Goal: Task Accomplishment & Management: Manage account settings

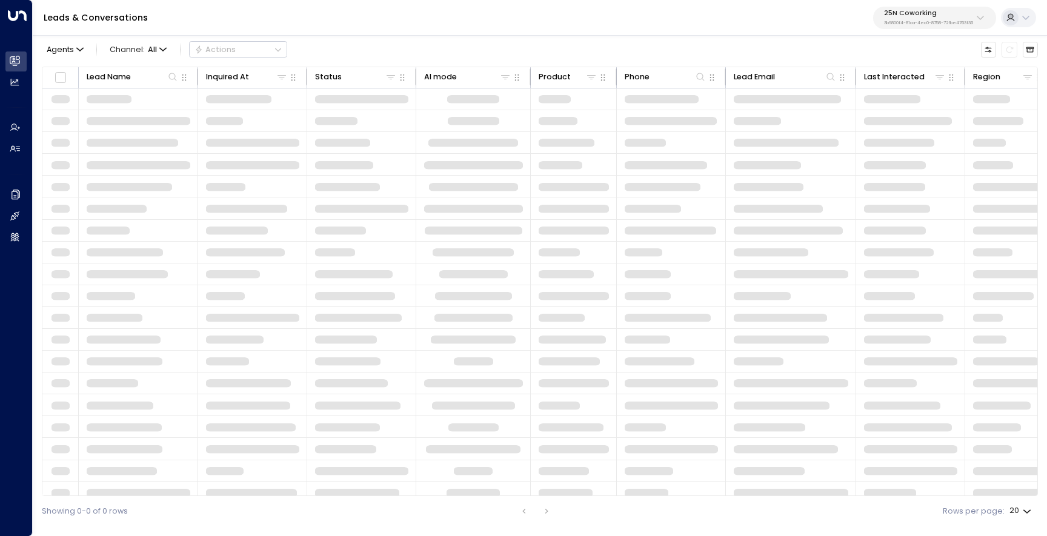
click at [919, 22] on p "3b9800f4-81ca-4ec0-8758-72fbe4763f36" at bounding box center [928, 23] width 89 height 5
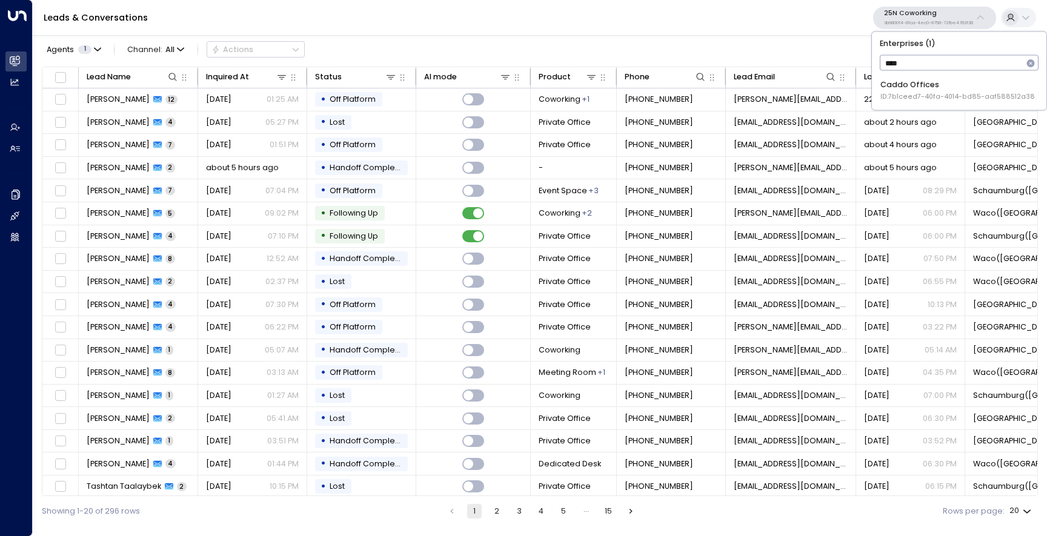
type input "*****"
click at [902, 92] on span "ID: 7b1ceed7-40fa-4014-bd85-aaf588512a38" at bounding box center [957, 97] width 155 height 10
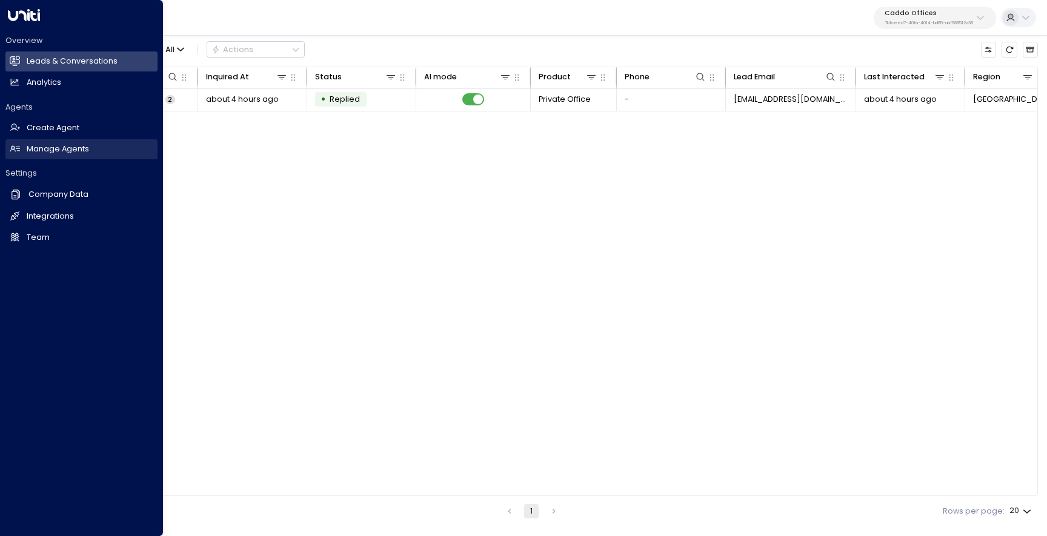
click at [44, 154] on h2 "Manage Agents" at bounding box center [58, 150] width 62 height 12
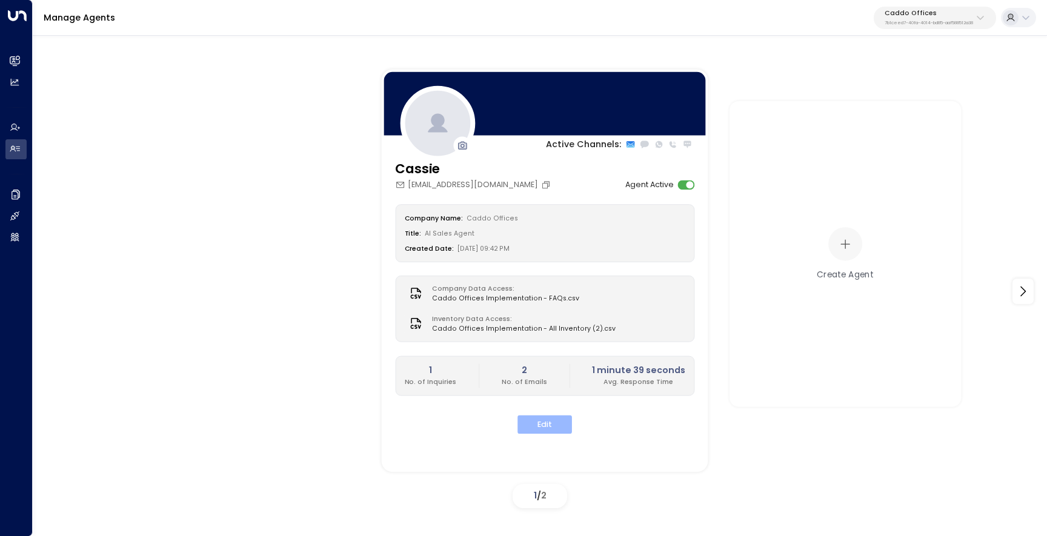
click at [559, 417] on button "Edit" at bounding box center [544, 425] width 55 height 19
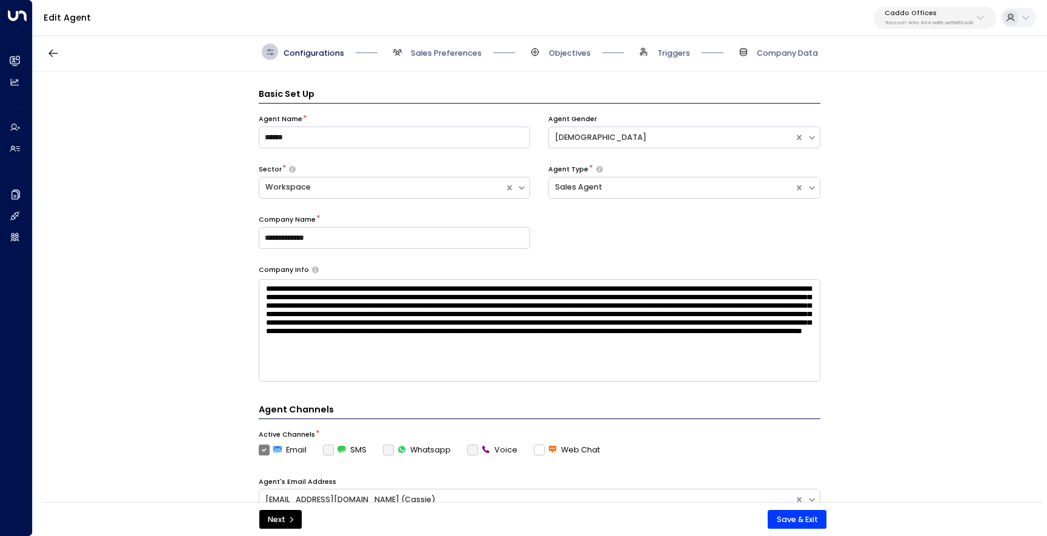
scroll to position [16, 0]
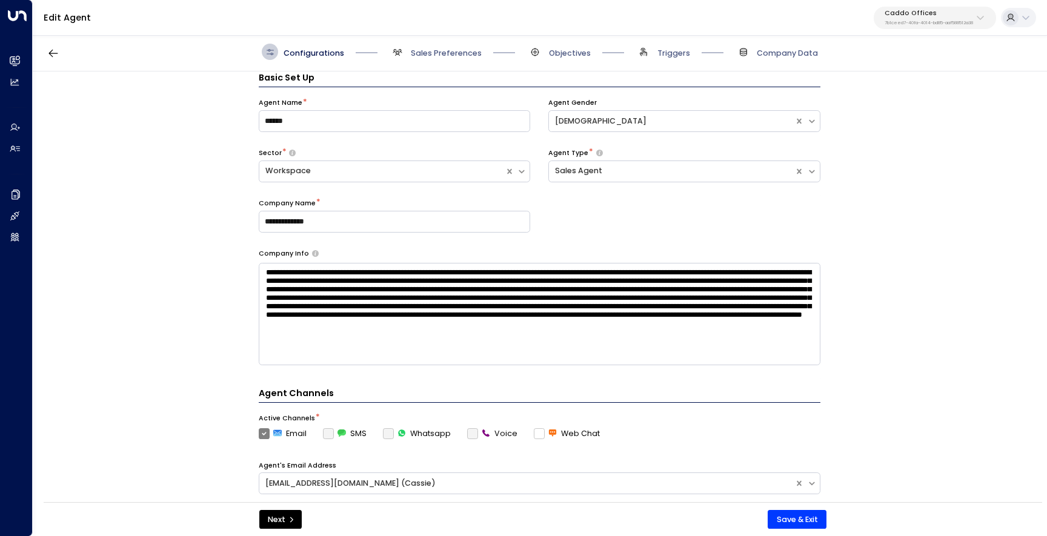
click at [679, 61] on div "Configurations Sales Preferences Objectives Triggers Company Data" at bounding box center [540, 52] width 1014 height 39
click at [670, 48] on span "Triggers" at bounding box center [673, 53] width 33 height 11
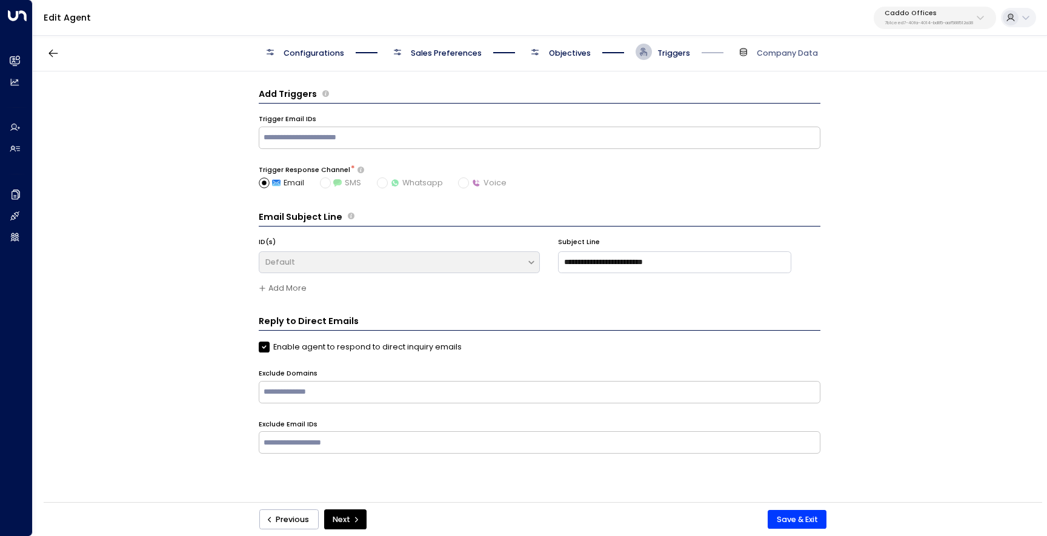
click at [288, 57] on span "Configurations" at bounding box center [314, 53] width 61 height 11
